Goal: Information Seeking & Learning: Check status

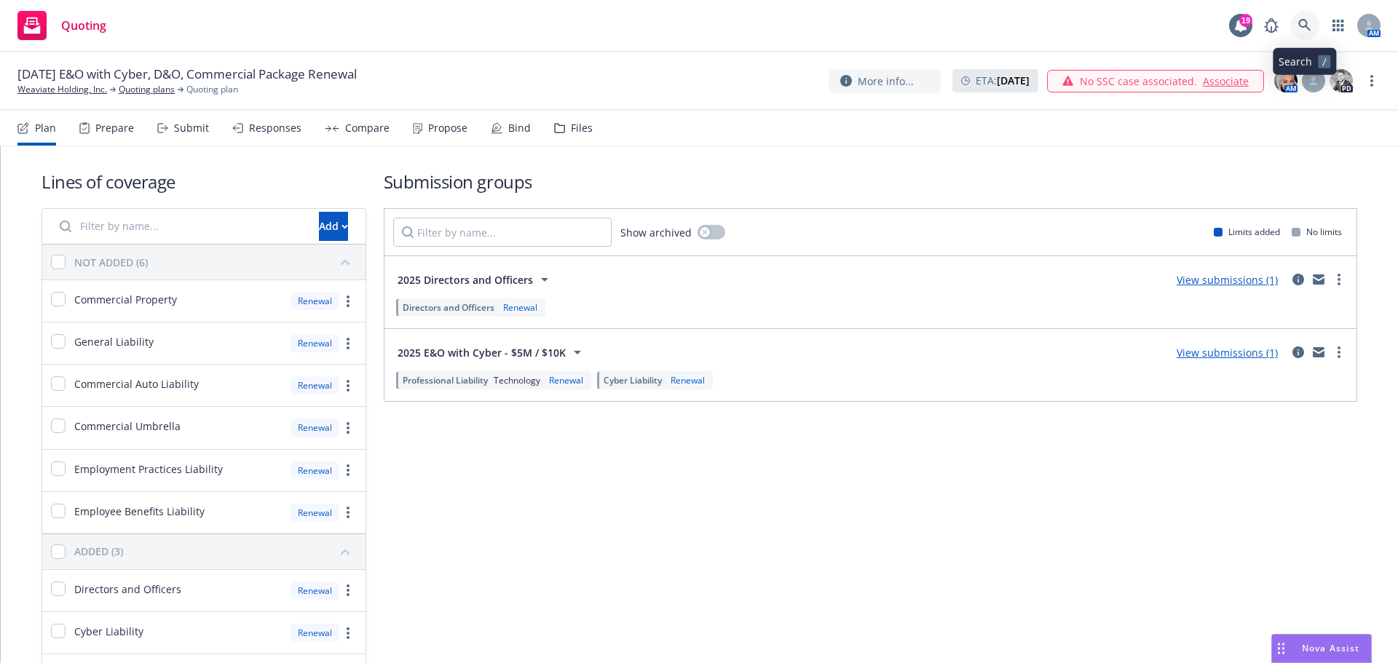
click at [1307, 23] on icon at bounding box center [1305, 25] width 12 height 12
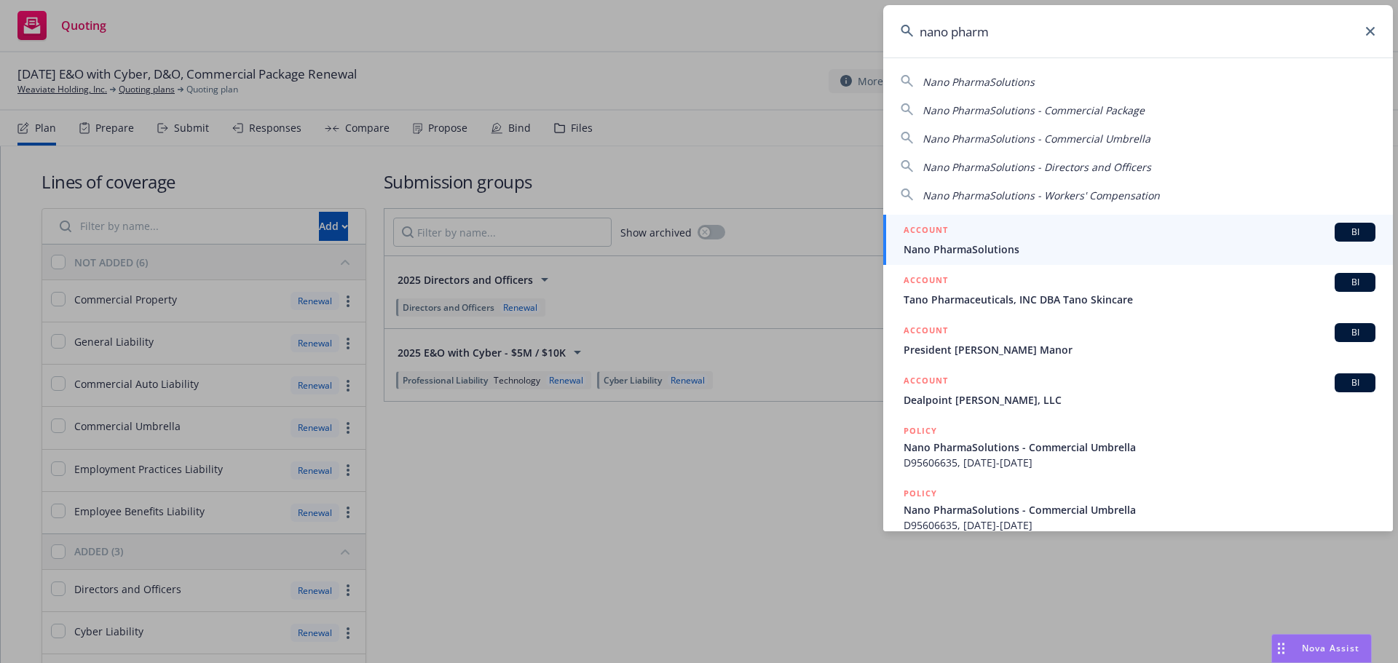
type input "nano pharm"
click at [1036, 253] on span "Nano PharmaSolutions" at bounding box center [1140, 249] width 472 height 15
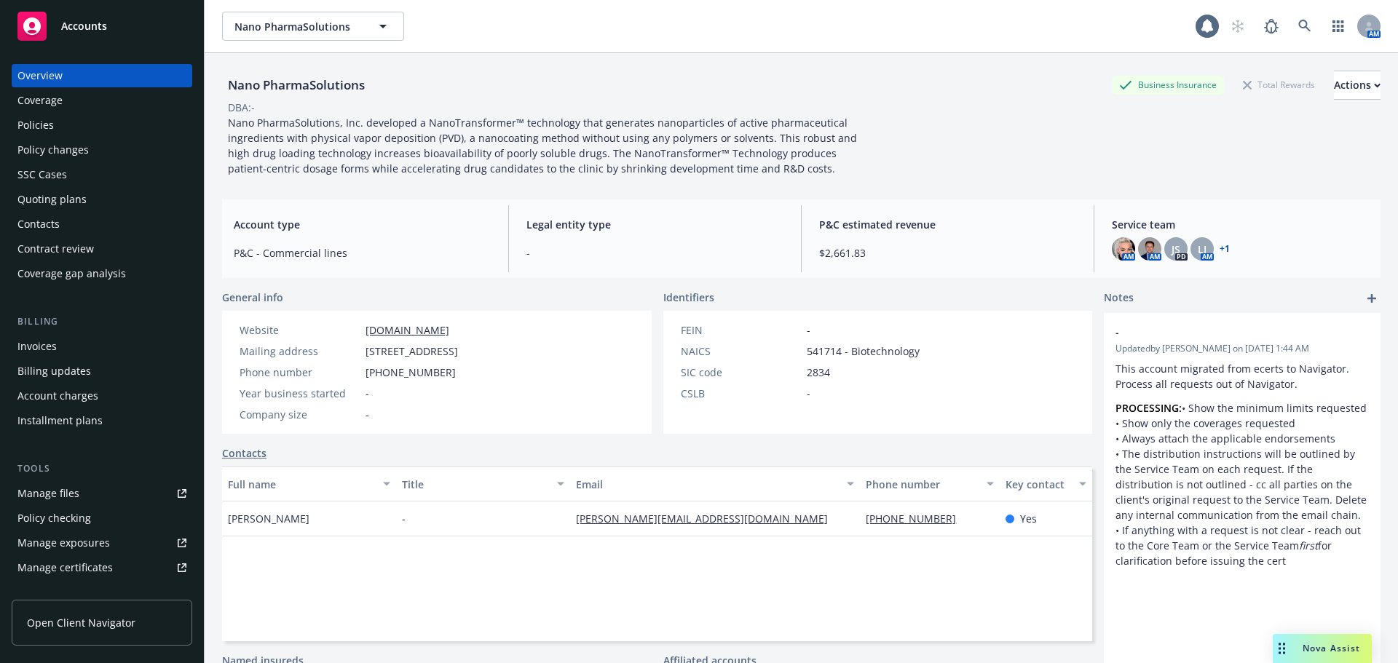
click at [101, 132] on div "Policies" at bounding box center [101, 125] width 169 height 23
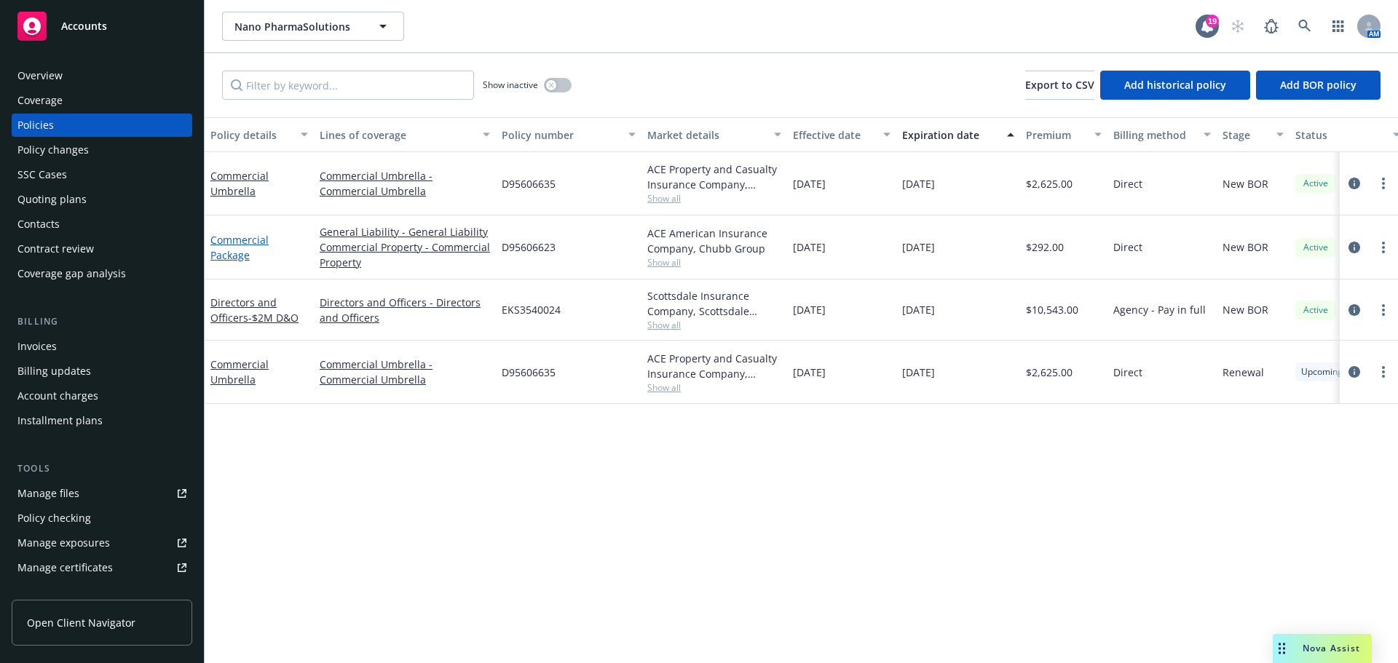
click at [235, 261] on link "Commercial Package" at bounding box center [239, 247] width 58 height 29
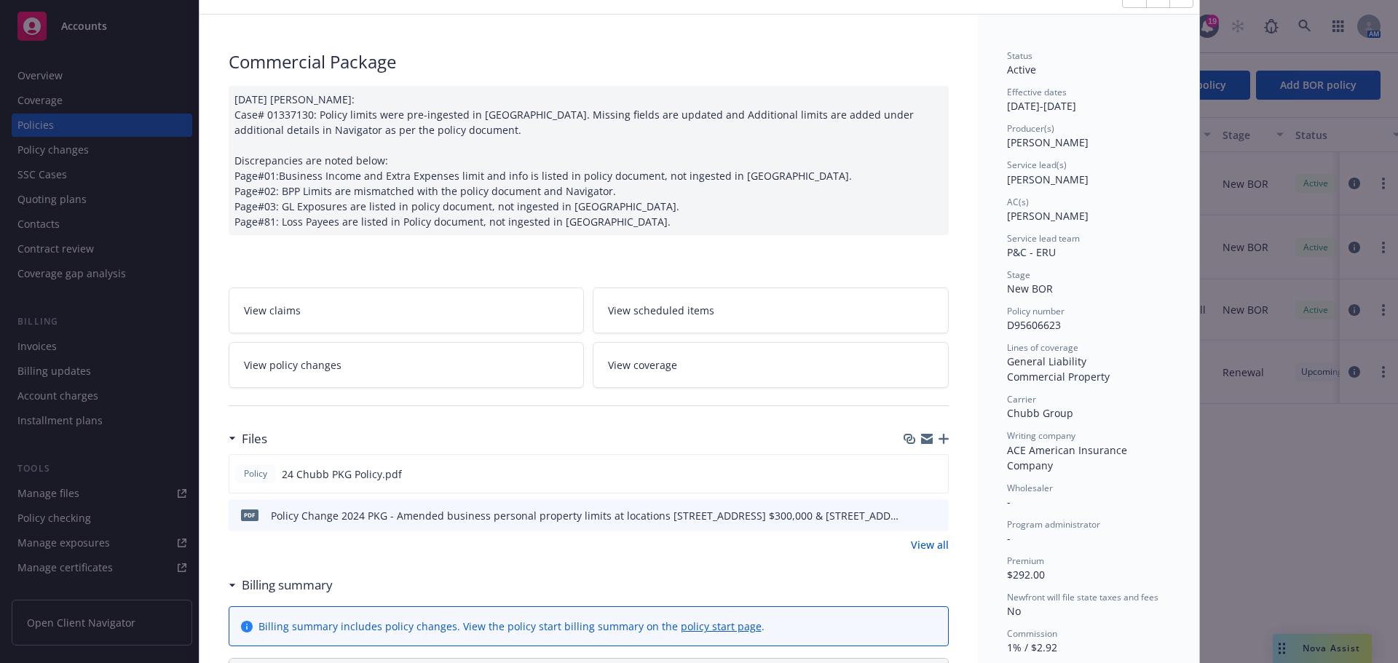
scroll to position [146, 0]
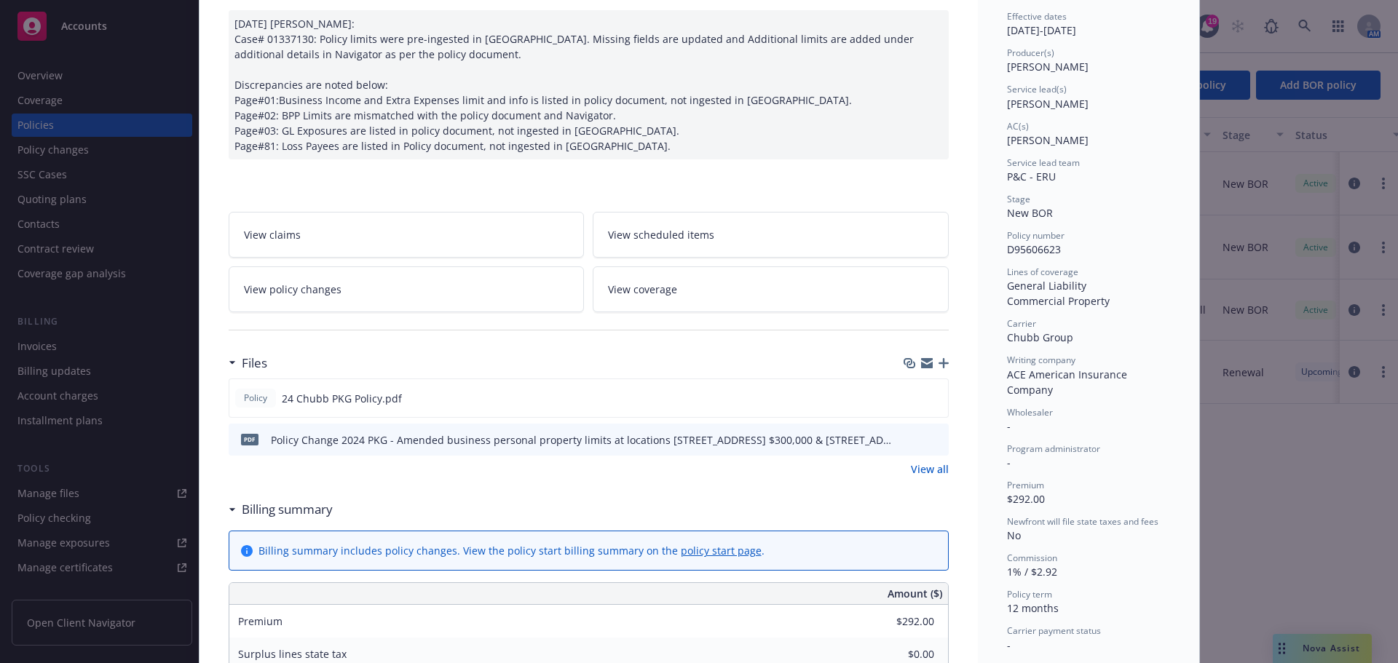
click at [929, 435] on icon "preview file" at bounding box center [935, 439] width 13 height 10
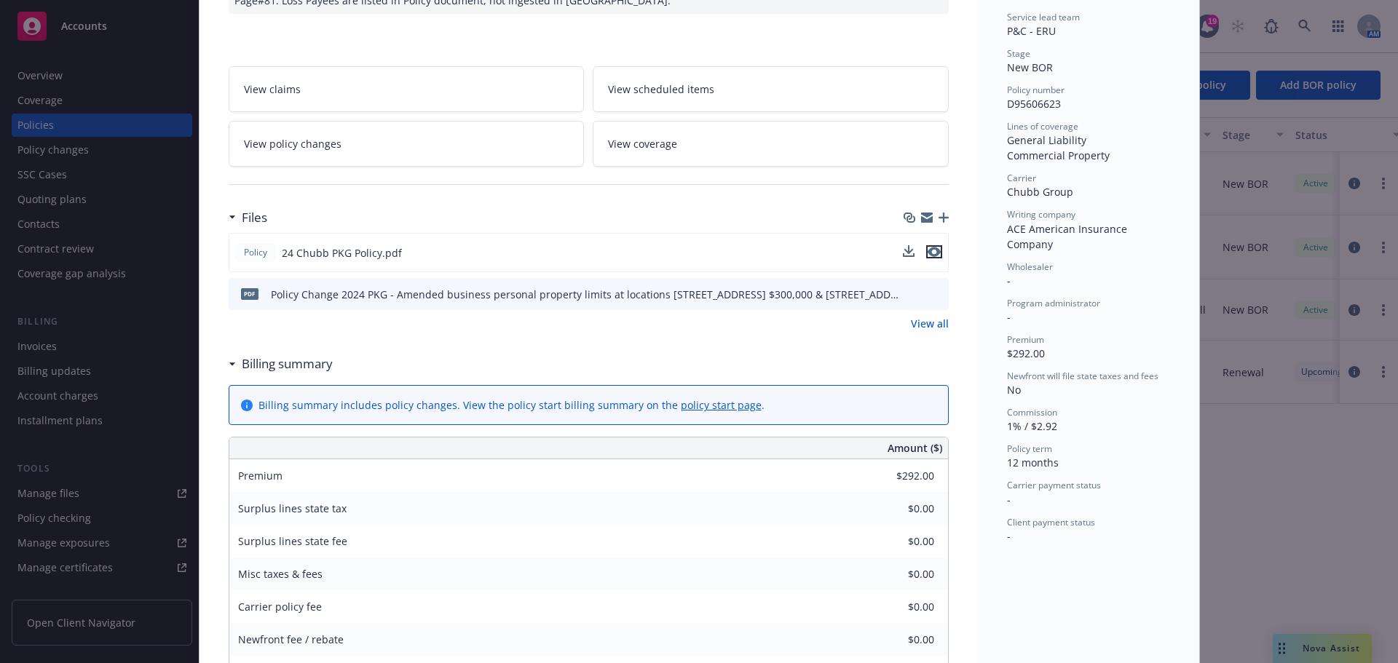
click at [934, 251] on icon "preview file" at bounding box center [934, 252] width 13 height 10
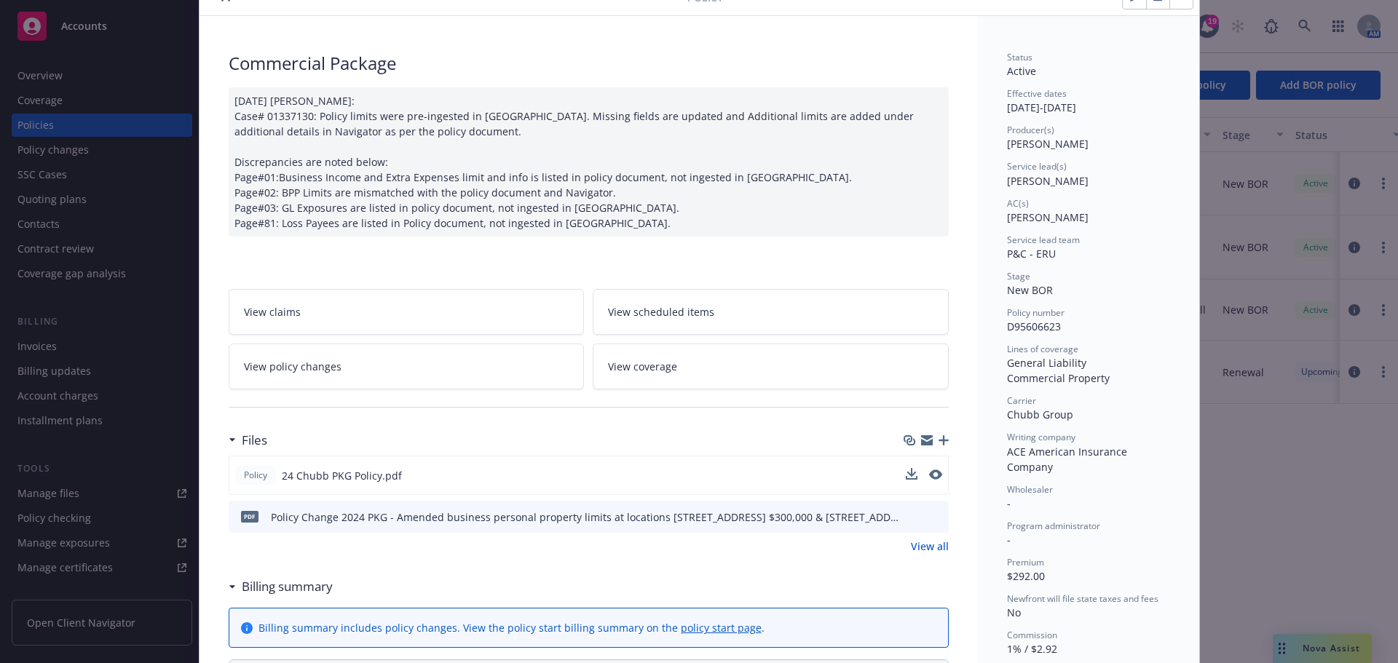
scroll to position [0, 0]
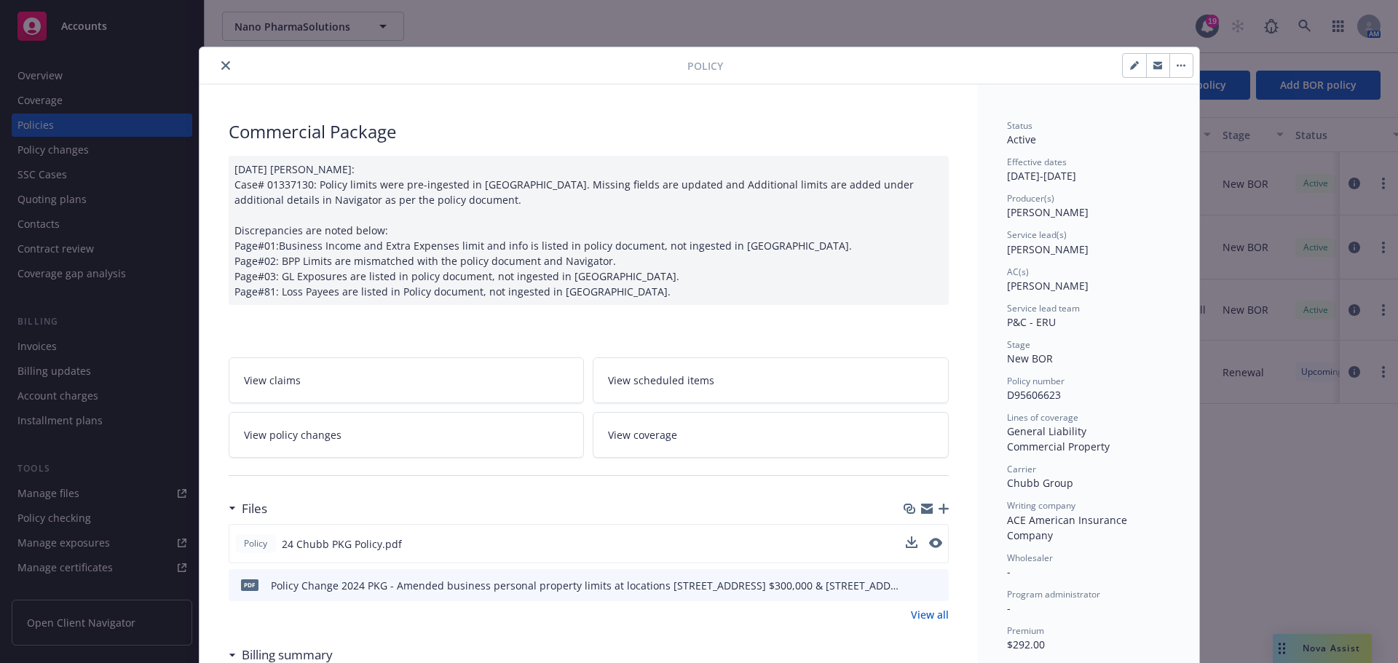
click at [227, 68] on button "close" at bounding box center [225, 65] width 17 height 17
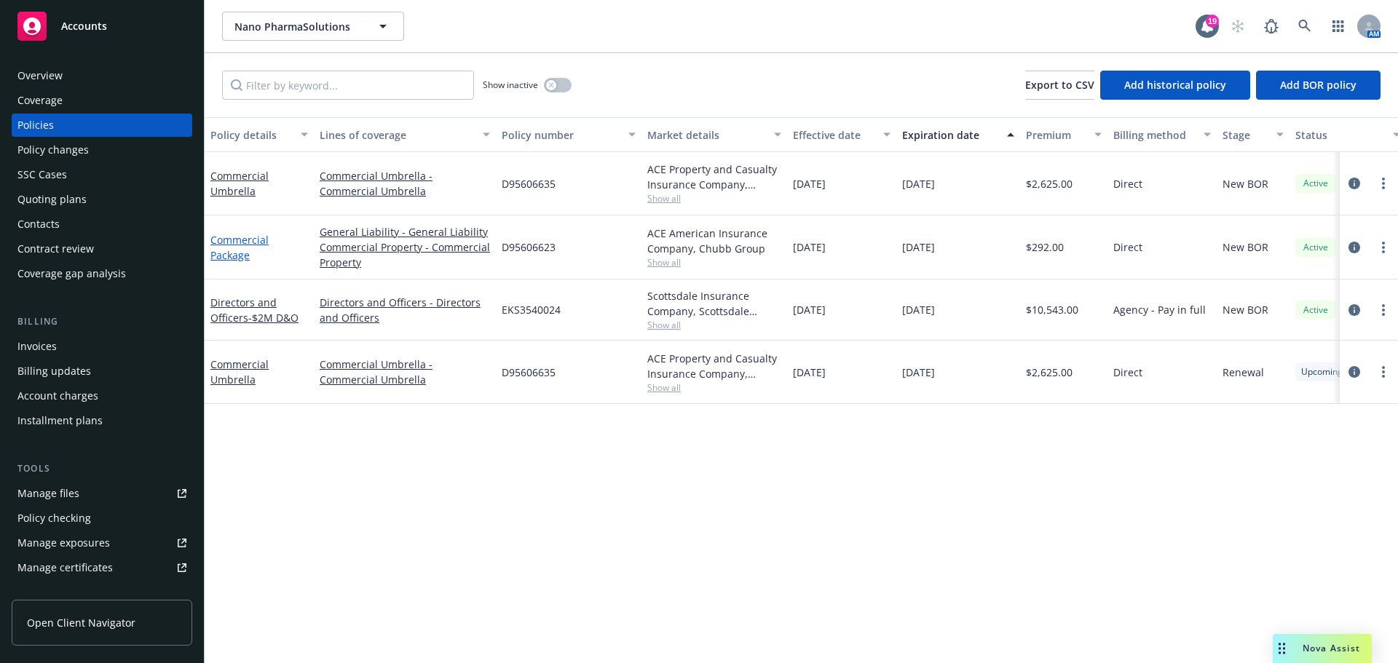
click at [248, 242] on link "Commercial Package" at bounding box center [239, 247] width 58 height 29
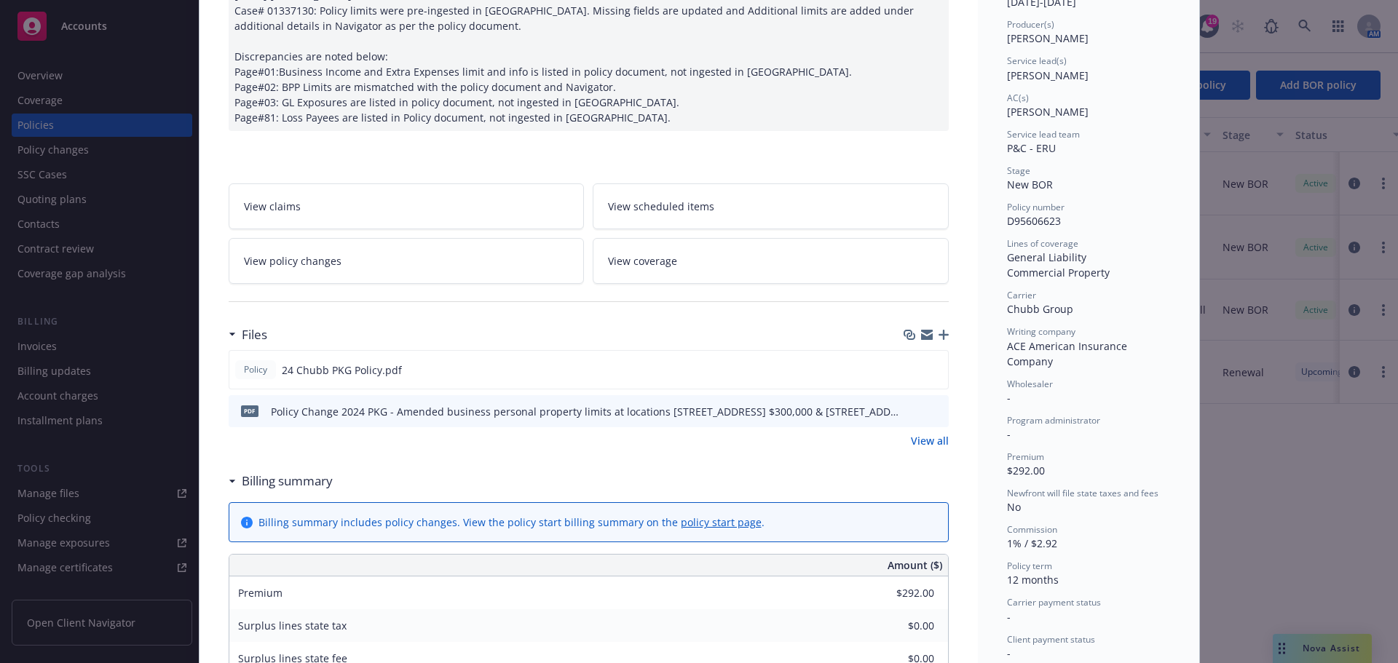
scroll to position [335, 0]
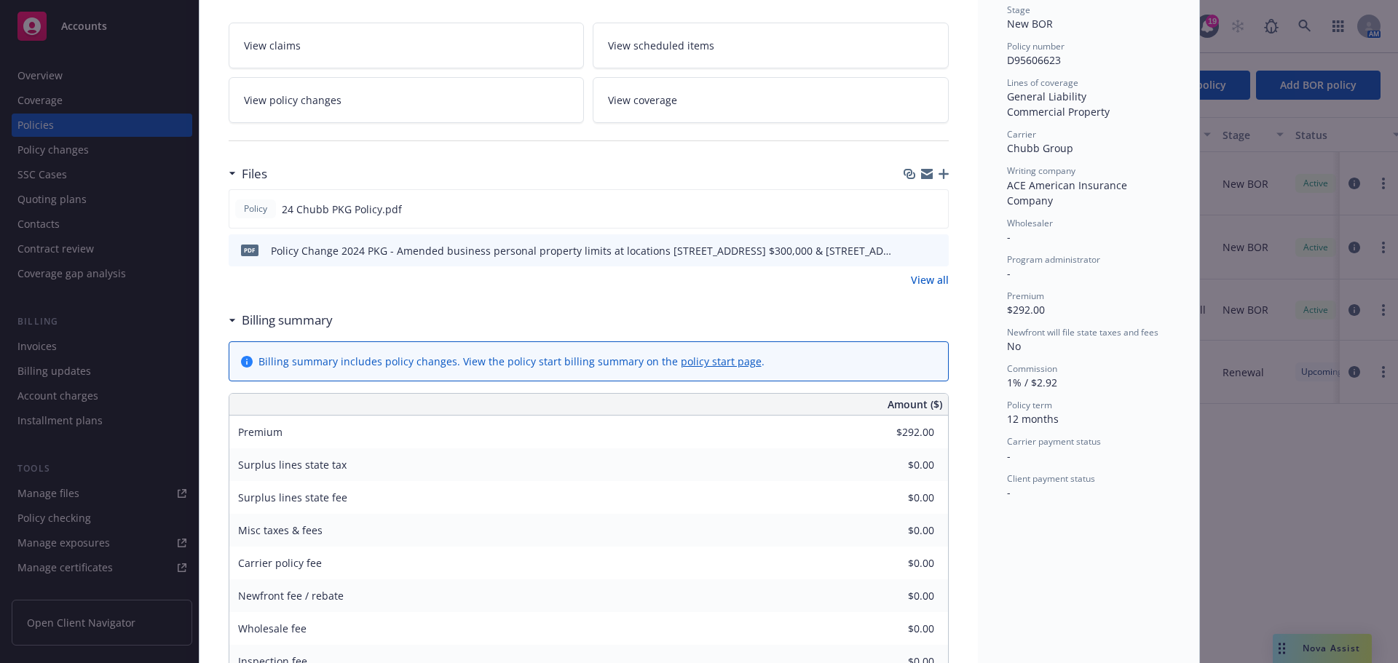
click at [929, 251] on icon "preview file" at bounding box center [935, 250] width 13 height 10
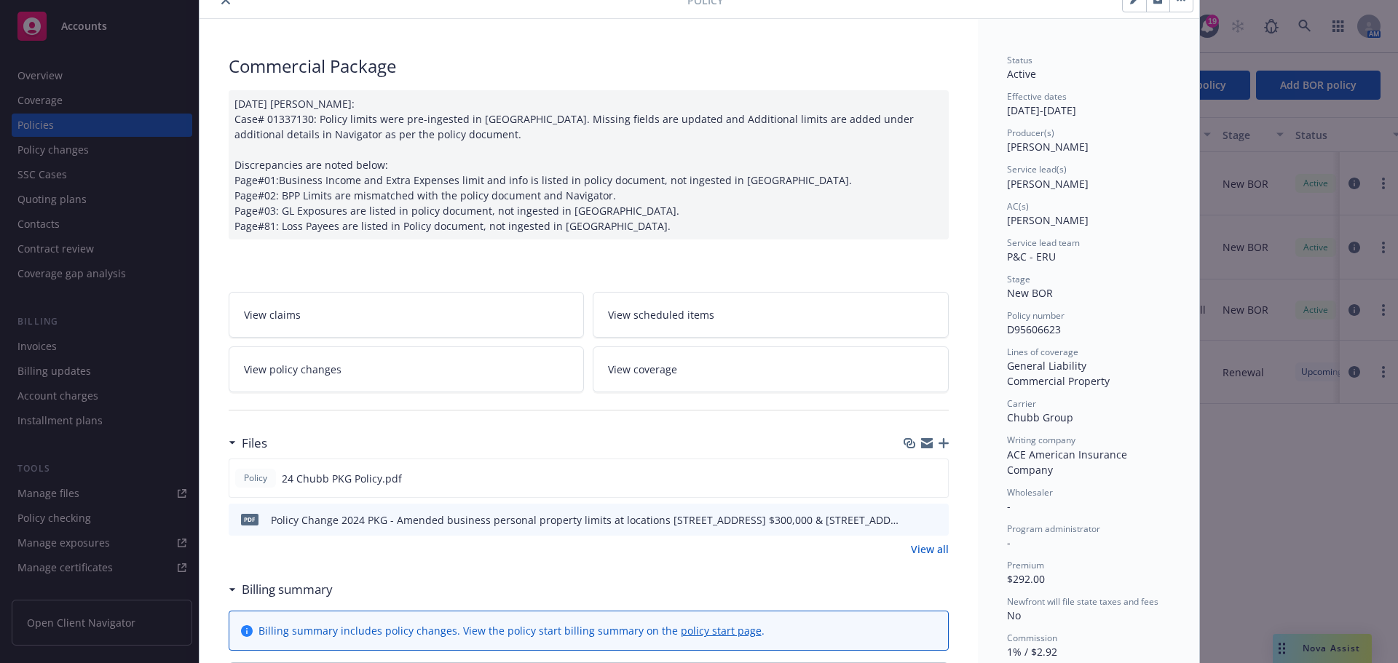
scroll to position [0, 0]
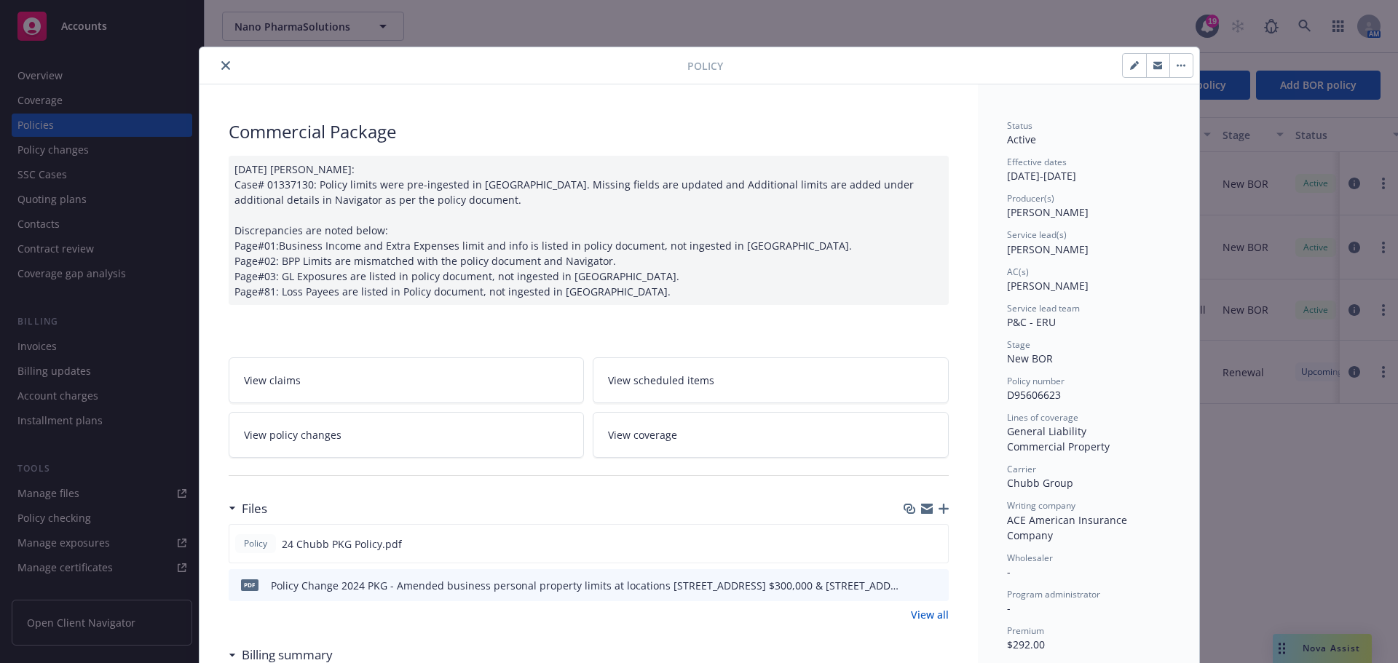
click at [221, 63] on icon "close" at bounding box center [225, 65] width 9 height 9
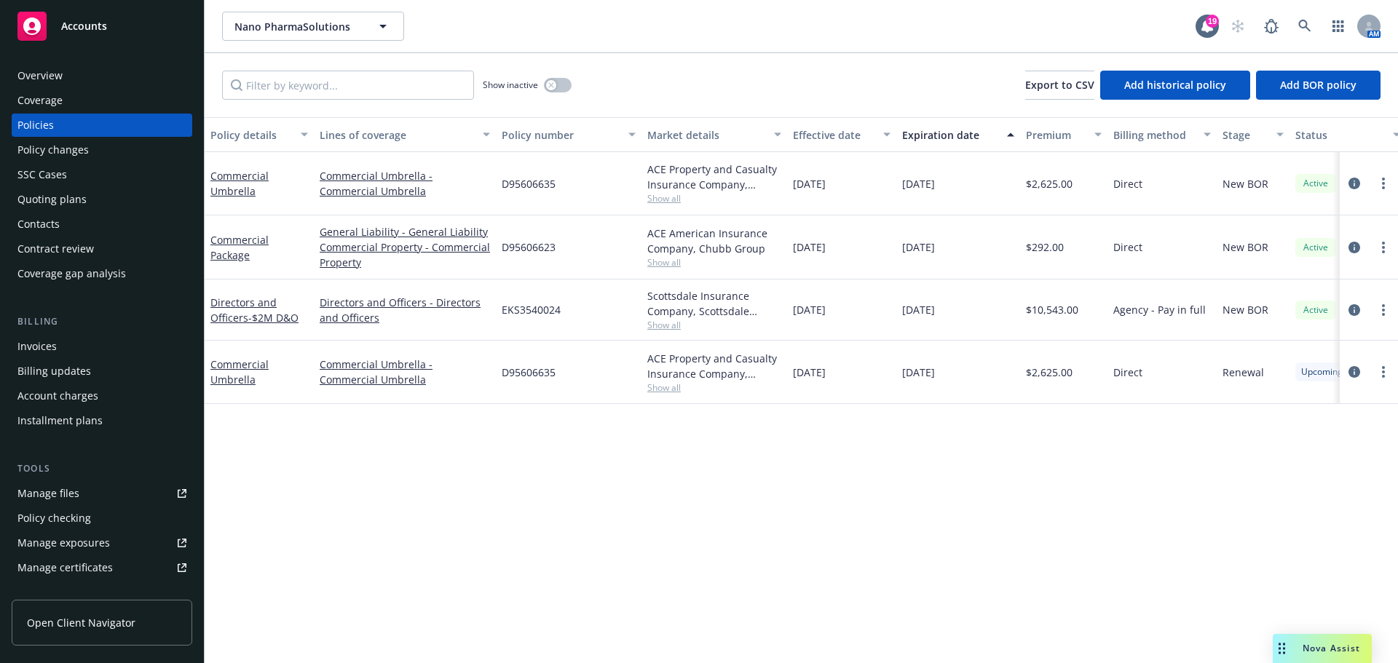
click at [117, 83] on div "Overview" at bounding box center [101, 75] width 169 height 23
